Goal: Check status: Check status

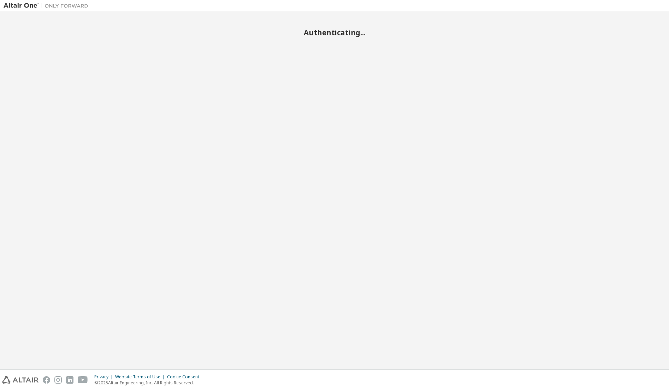
click at [281, 141] on div "Authenticating..." at bounding box center [335, 190] width 662 height 351
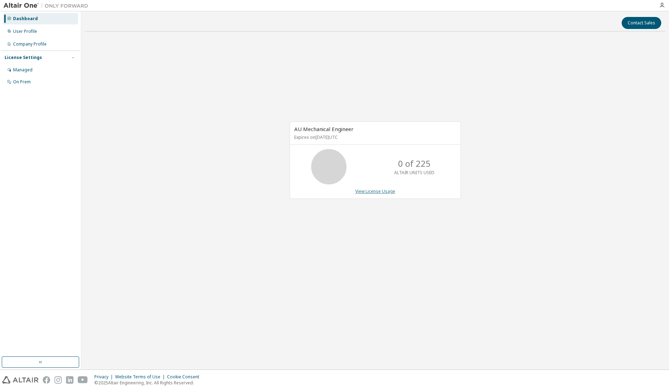
click at [379, 193] on link "View License Usage" at bounding box center [375, 191] width 40 height 6
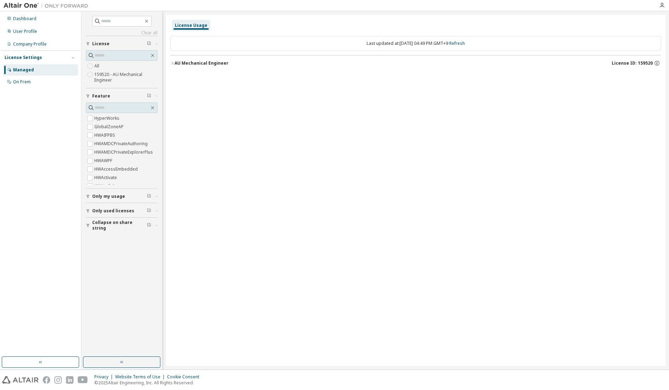
click at [330, 137] on div "License Usage Last updated at: Tue 2025-10-14 04:49 PM GMT+9 Refresh AU Mechani…" at bounding box center [415, 190] width 499 height 351
click at [195, 59] on button "AU Mechanical Engineer License ID: 159520" at bounding box center [415, 63] width 491 height 16
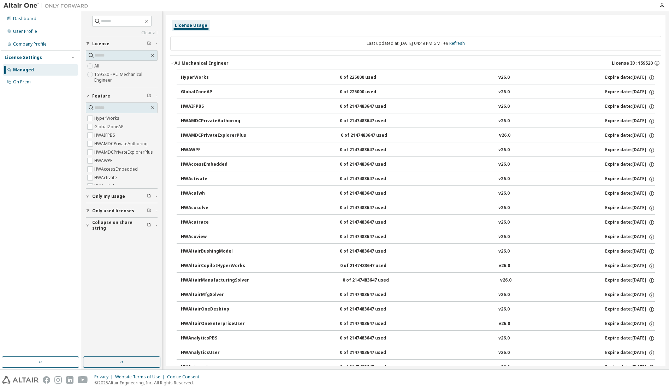
click at [194, 66] on div "AU Mechanical Engineer" at bounding box center [202, 63] width 54 height 6
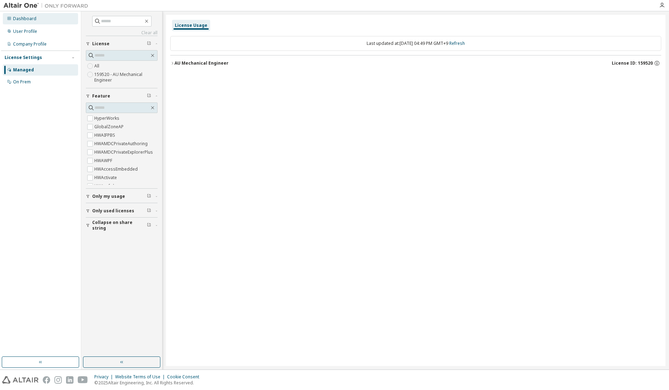
click at [31, 18] on div "Dashboard" at bounding box center [24, 19] width 23 height 6
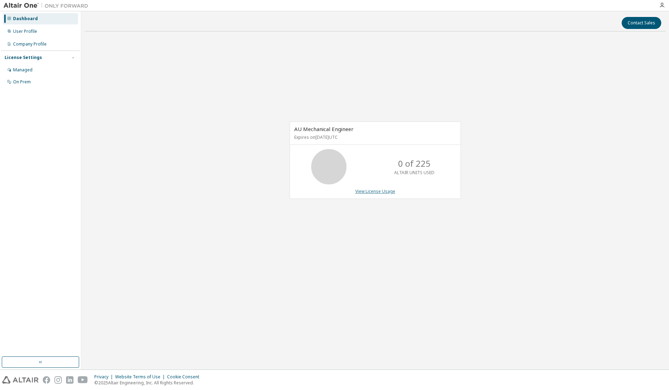
click at [378, 191] on link "View License Usage" at bounding box center [375, 191] width 40 height 6
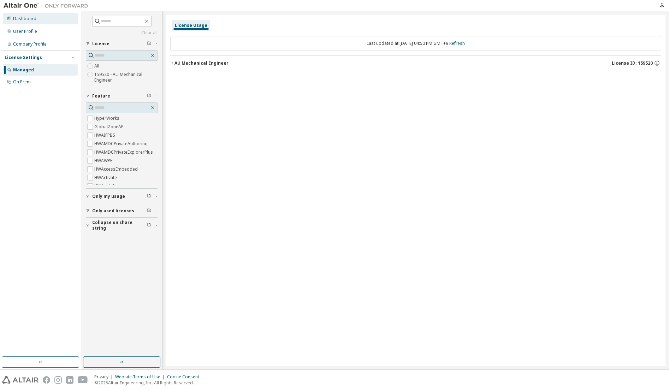
click at [31, 22] on div "Dashboard" at bounding box center [40, 18] width 75 height 11
